Goal: Task Accomplishment & Management: Use online tool/utility

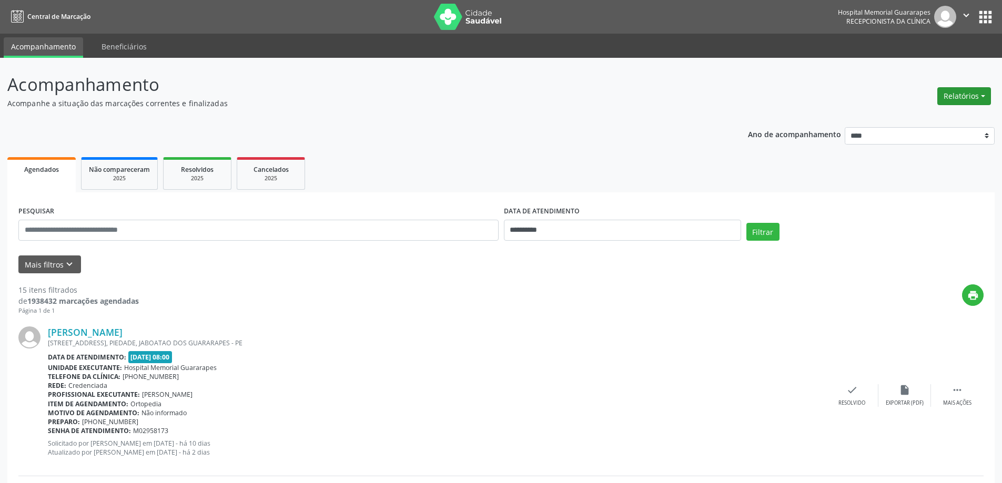
click at [966, 98] on button "Relatórios" at bounding box center [964, 96] width 54 height 18
click at [930, 122] on link "Agendamentos" at bounding box center [935, 119] width 113 height 15
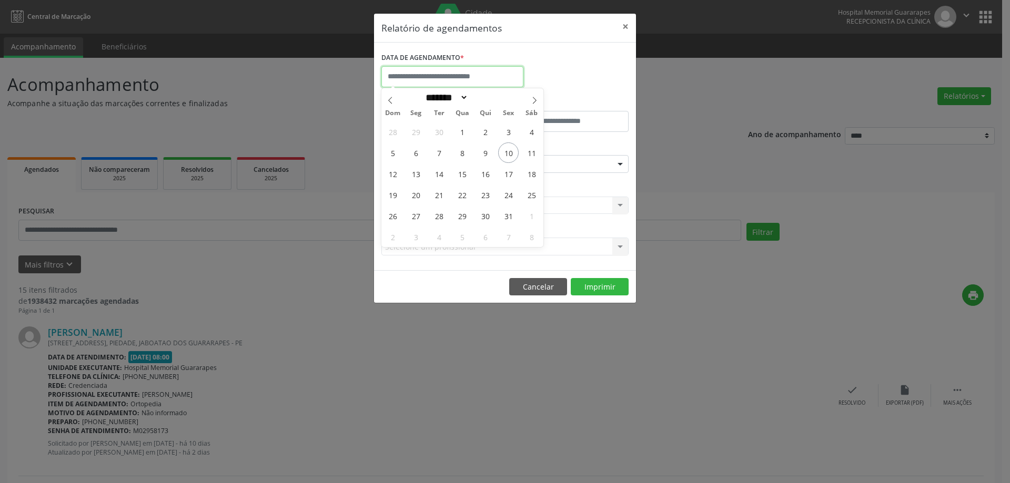
click at [419, 74] on input "text" at bounding box center [452, 76] width 142 height 21
click at [503, 153] on span "10" at bounding box center [508, 153] width 21 height 21
type input "**********"
click at [510, 155] on span "10" at bounding box center [508, 153] width 21 height 21
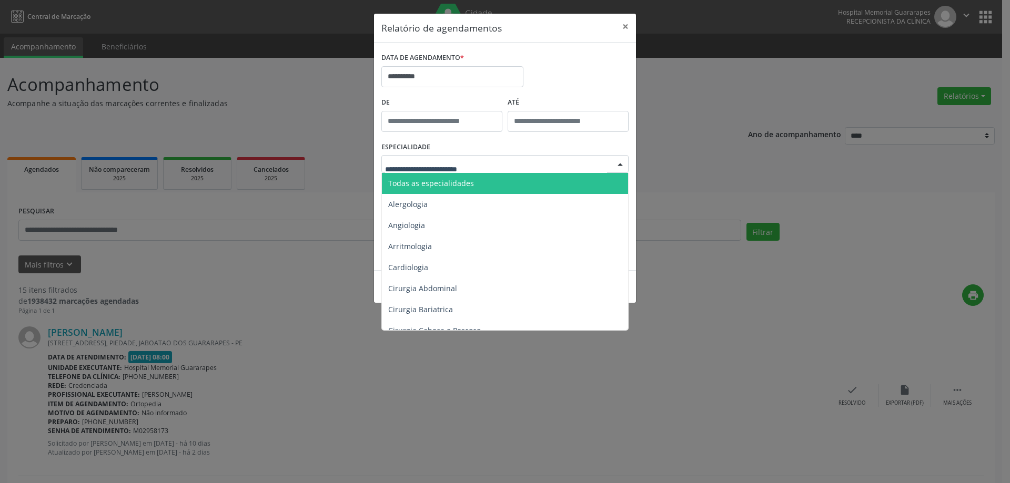
click at [474, 157] on div at bounding box center [504, 164] width 247 height 18
click at [452, 180] on span "Todas as especialidades" at bounding box center [431, 183] width 86 height 10
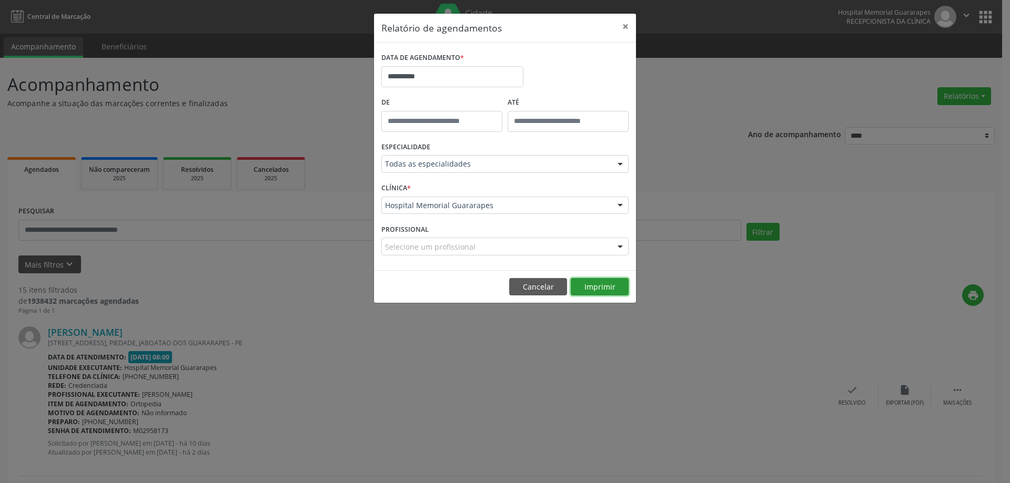
click at [603, 287] on button "Imprimir" at bounding box center [600, 287] width 58 height 18
